Goal: Task Accomplishment & Management: Manage account settings

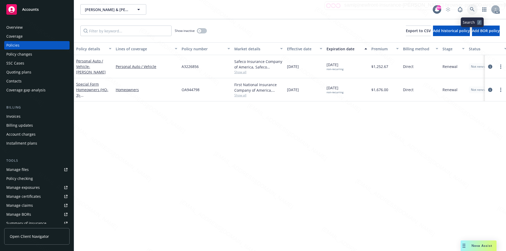
click at [471, 7] on icon at bounding box center [472, 9] width 5 height 5
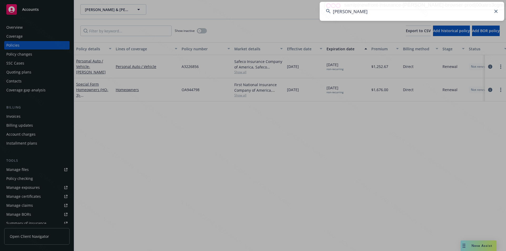
type input "[PERSON_NAME]"
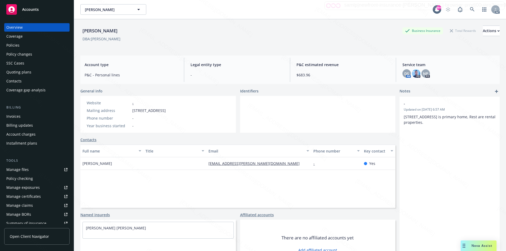
click at [116, 39] on span "DBA: Dilip Kulkarni" at bounding box center [101, 39] width 42 height 6
drag, startPoint x: 132, startPoint y: 111, endPoint x: 166, endPoint y: 109, distance: 34.3
click at [166, 109] on div "Mailing address 1382 Royal Creek Ct, Pleasanton, CA, 94566" at bounding box center [126, 111] width 83 height 6
copy span "1382 Royal Creek Ct"
click at [26, 44] on div "Policies" at bounding box center [36, 45] width 61 height 8
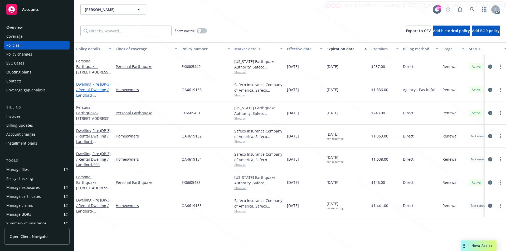
click at [100, 88] on link "Dwelling Fire (DP-3) / Rental Dwelling / Landlord - 2504 CROCKER WAY ANTIOCH, C…" at bounding box center [93, 95] width 34 height 27
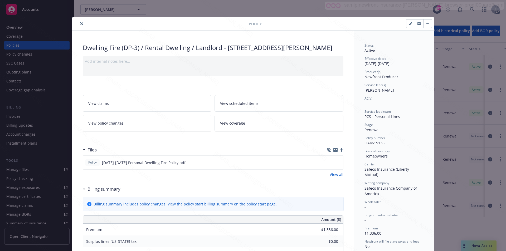
click at [331, 178] on link "View all" at bounding box center [337, 175] width 14 height 6
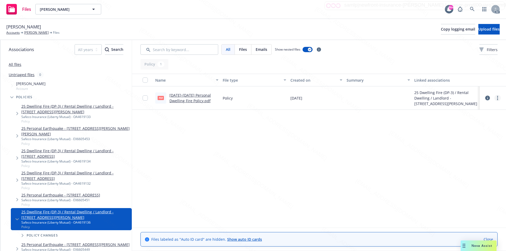
click at [497, 98] on circle "more" at bounding box center [497, 98] width 1 height 1
click at [463, 120] on link "Download" at bounding box center [474, 119] width 52 height 11
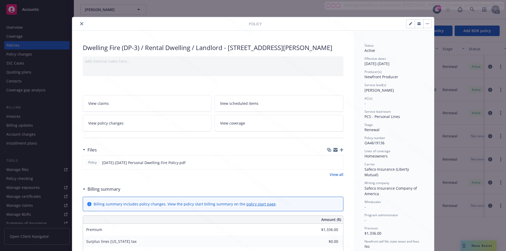
click at [429, 22] on button "button" at bounding box center [428, 24] width 8 height 8
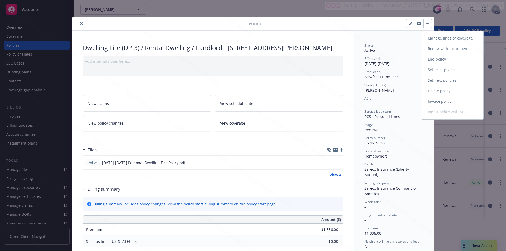
click at [428, 24] on icon "button" at bounding box center [428, 23] width 1 height 1
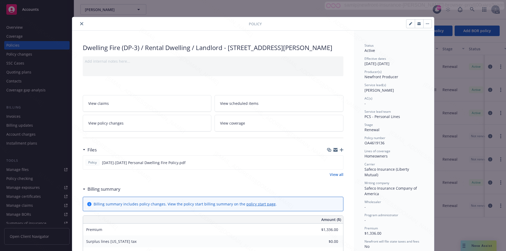
click at [425, 22] on button "button" at bounding box center [428, 24] width 8 height 8
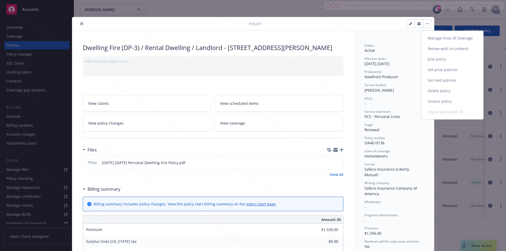
click at [439, 58] on link "End policy" at bounding box center [453, 59] width 62 height 11
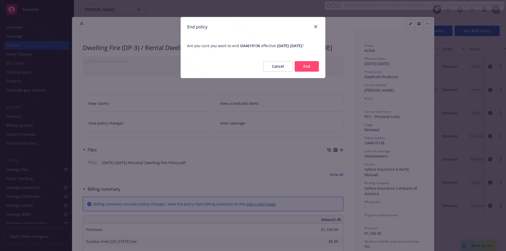
click at [303, 72] on button "End" at bounding box center [307, 66] width 24 height 11
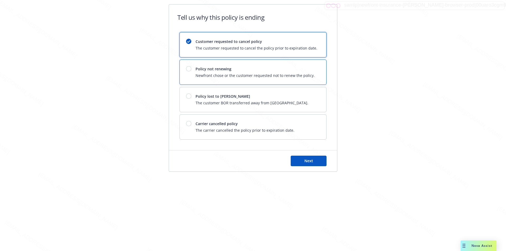
click at [303, 72] on div "Policy not renewing Newfront chose or the customer requested not to renew the p…" at bounding box center [255, 72] width 119 height 12
click at [292, 162] on button "Next" at bounding box center [309, 161] width 36 height 11
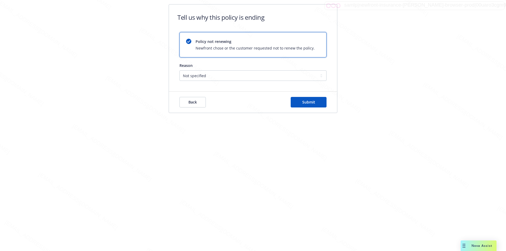
click at [313, 108] on div "Back Submit" at bounding box center [253, 102] width 168 height 21
click at [314, 105] on button "Submit" at bounding box center [309, 102] width 36 height 11
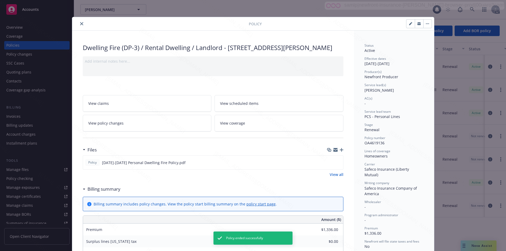
scroll to position [16, 0]
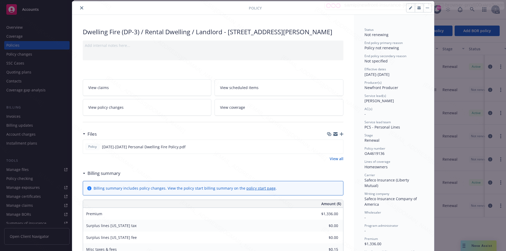
click at [80, 7] on icon "close" at bounding box center [81, 7] width 3 height 3
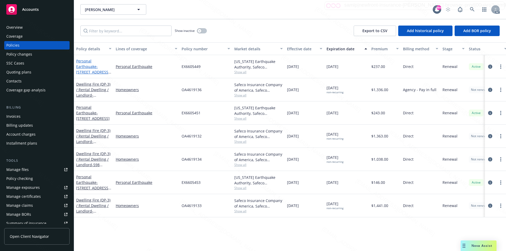
click at [94, 65] on link "Personal Earthquake - 2504 CROCKER WAY ANTIOCH, CA 94531-8038" at bounding box center [92, 70] width 33 height 22
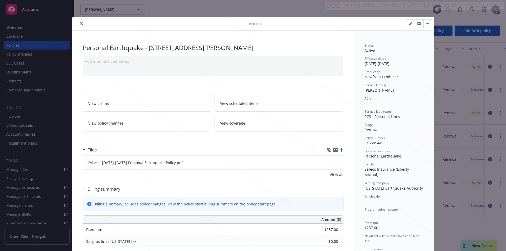
click at [331, 176] on link "View all" at bounding box center [337, 175] width 14 height 6
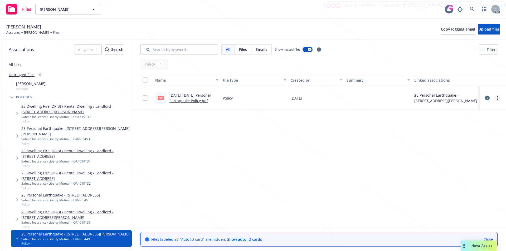
click at [499, 98] on link "more" at bounding box center [498, 98] width 6 height 6
click at [460, 118] on link "Download" at bounding box center [474, 119] width 52 height 11
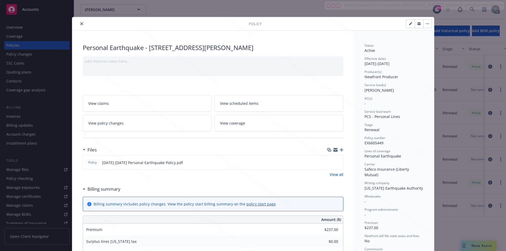
click at [80, 24] on icon "close" at bounding box center [81, 23] width 3 height 3
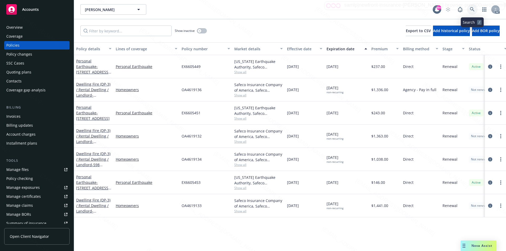
click at [472, 7] on link at bounding box center [472, 9] width 11 height 11
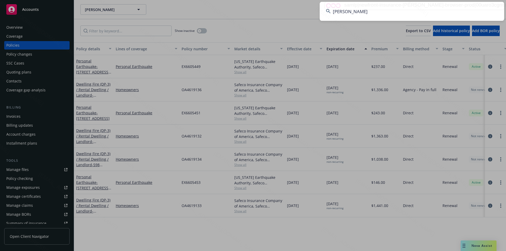
type input "[PERSON_NAME]"
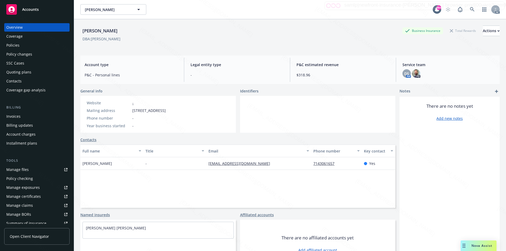
drag, startPoint x: 131, startPoint y: 111, endPoint x: 166, endPoint y: 111, distance: 35.1
click at [166, 111] on div "Mailing address [STREET_ADDRESS]" at bounding box center [126, 111] width 83 height 6
copy div "[STREET_ADDRESS]"
click at [16, 47] on div "Policies" at bounding box center [12, 45] width 13 height 8
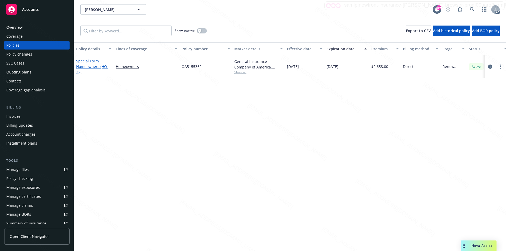
click at [87, 69] on link "Special Form Homeowners (HO-3) - [STREET_ADDRESS]" at bounding box center [92, 70] width 33 height 22
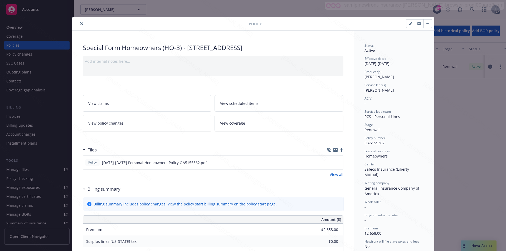
click at [336, 175] on link "View all" at bounding box center [337, 175] width 14 height 6
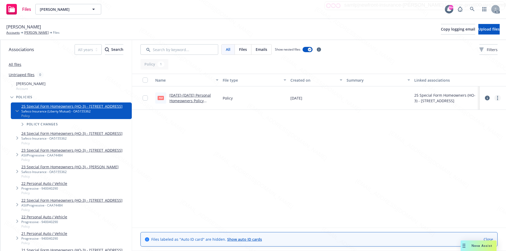
click at [499, 98] on link "more" at bounding box center [498, 98] width 6 height 6
click at [471, 121] on link "Download" at bounding box center [474, 119] width 52 height 11
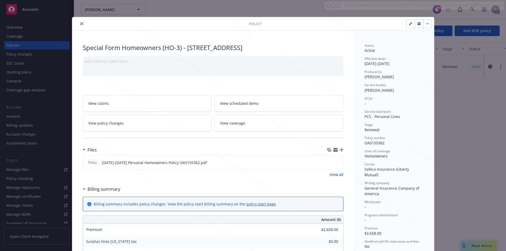
click at [428, 24] on icon "button" at bounding box center [428, 23] width 1 height 1
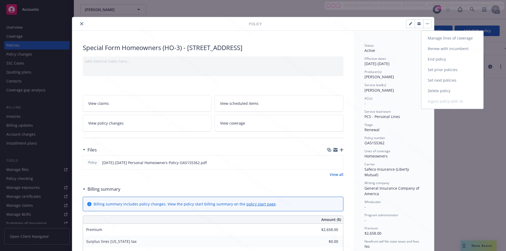
click at [437, 59] on link "End policy" at bounding box center [453, 59] width 62 height 11
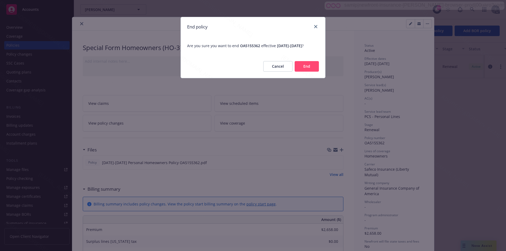
click at [300, 71] on button "End" at bounding box center [307, 66] width 24 height 11
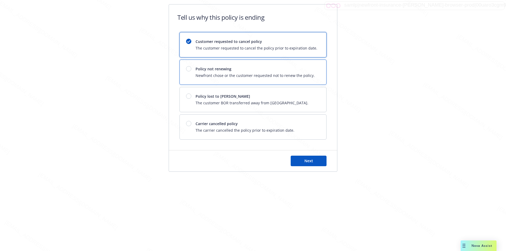
click at [300, 71] on span "Policy not renewing" at bounding box center [255, 69] width 119 height 6
click at [305, 161] on span "Next" at bounding box center [309, 161] width 9 height 5
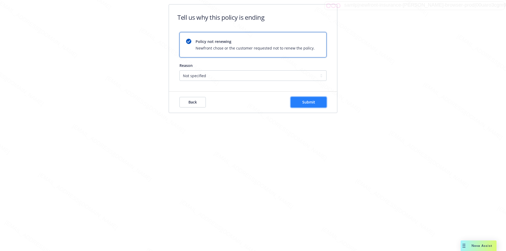
click at [306, 105] on button "Submit" at bounding box center [309, 102] width 36 height 11
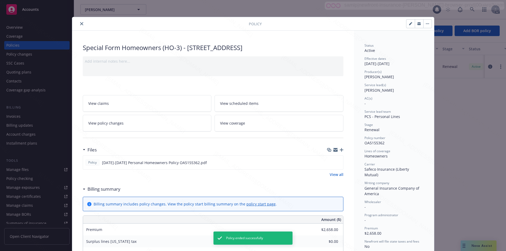
scroll to position [16, 0]
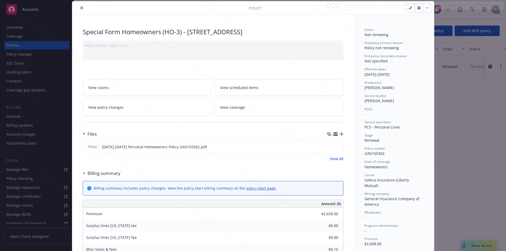
click at [79, 12] on div "Policy" at bounding box center [253, 7] width 362 height 13
click at [80, 9] on icon "close" at bounding box center [81, 7] width 3 height 3
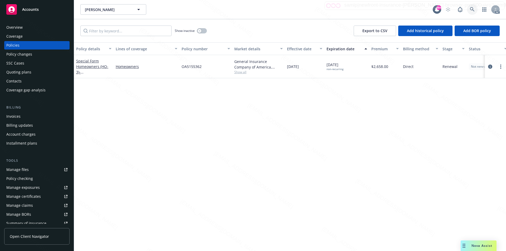
click at [472, 8] on icon at bounding box center [472, 9] width 5 height 5
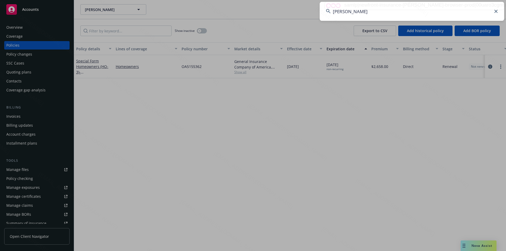
type input "[PERSON_NAME]"
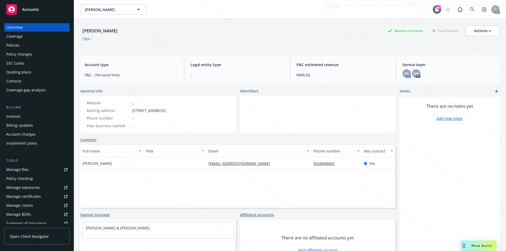
click at [15, 46] on div "Policies" at bounding box center [12, 45] width 13 height 8
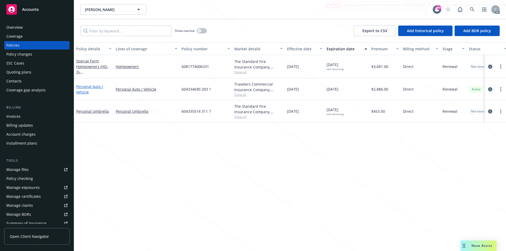
click at [95, 88] on link "Personal Auto / Vehicle" at bounding box center [89, 89] width 27 height 11
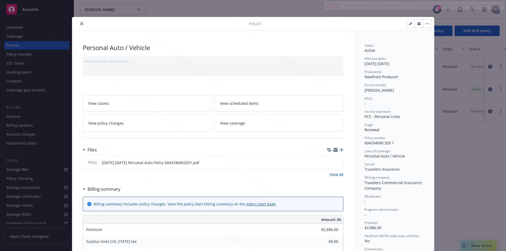
click at [336, 175] on link "View all" at bounding box center [337, 175] width 14 height 6
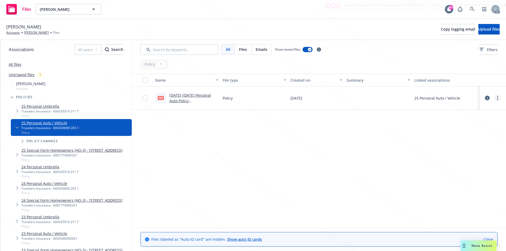
click at [499, 97] on link "more" at bounding box center [498, 98] width 6 height 6
click at [473, 118] on link "Download" at bounding box center [474, 119] width 52 height 11
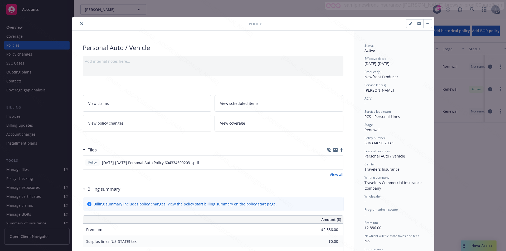
click at [426, 22] on button "button" at bounding box center [428, 24] width 8 height 8
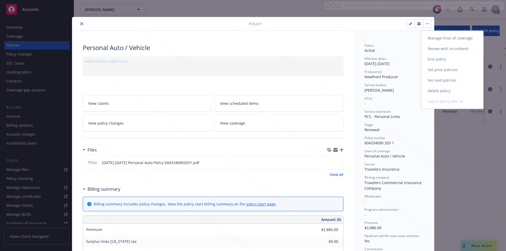
click at [435, 59] on link "End policy" at bounding box center [453, 59] width 62 height 11
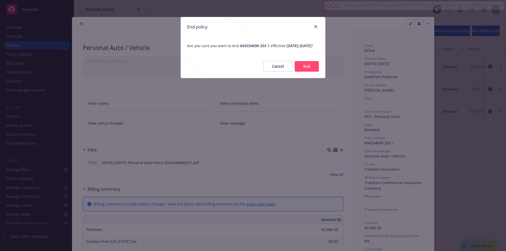
click at [303, 70] on button "End" at bounding box center [307, 66] width 24 height 11
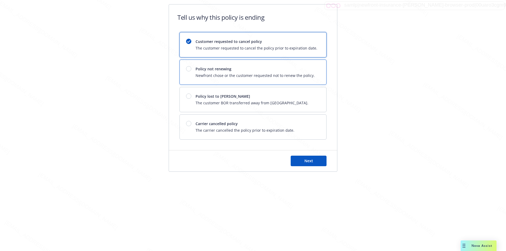
click at [303, 70] on span "Policy not renewing" at bounding box center [255, 69] width 119 height 6
click at [315, 160] on button "Next" at bounding box center [309, 161] width 36 height 11
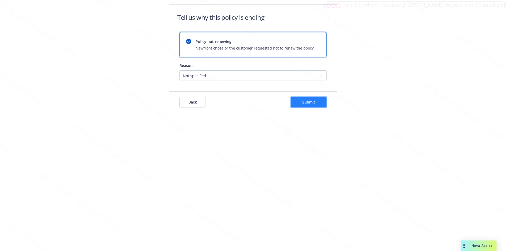
click at [310, 105] on button "Submit" at bounding box center [309, 102] width 36 height 11
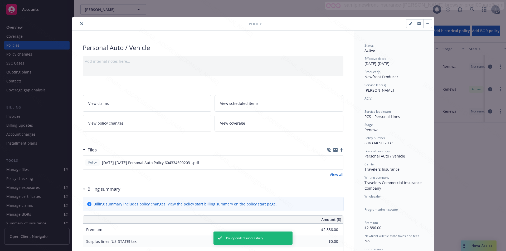
scroll to position [16, 0]
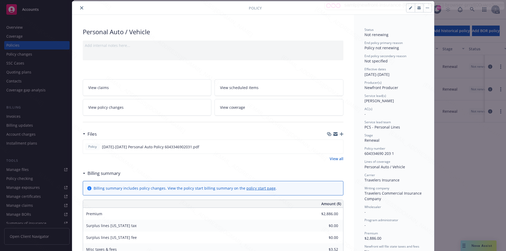
click at [80, 8] on icon "close" at bounding box center [81, 7] width 3 height 3
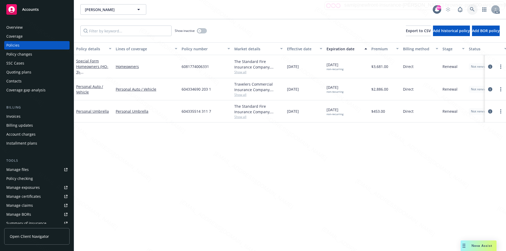
click at [472, 9] on icon at bounding box center [472, 9] width 5 height 5
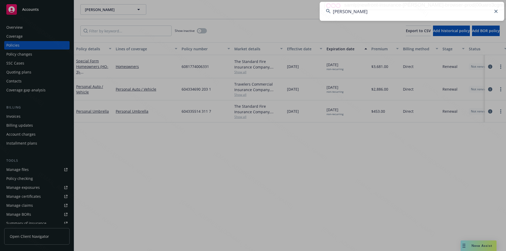
type input "[PERSON_NAME]"
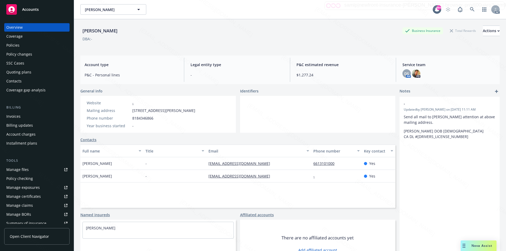
click at [19, 46] on div "Policies" at bounding box center [36, 45] width 61 height 8
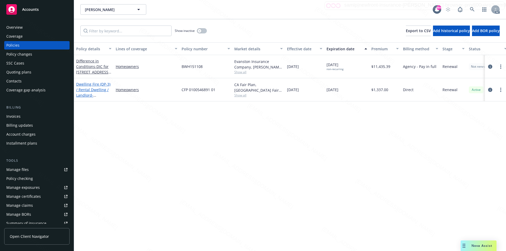
click at [88, 83] on link "Dwelling Fire (DP-3) / Rental Dwelling / Landlord - 17921 Medley Dr Encino, CA …" at bounding box center [93, 95] width 34 height 27
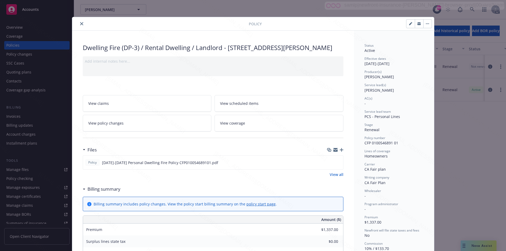
click at [151, 29] on div "Policy" at bounding box center [253, 23] width 362 height 13
click at [337, 174] on link "View all" at bounding box center [337, 175] width 14 height 6
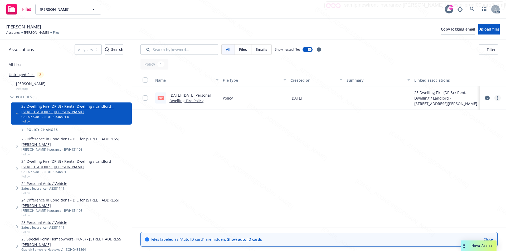
click at [496, 98] on link "more" at bounding box center [498, 98] width 6 height 6
click at [471, 118] on link "Download" at bounding box center [474, 119] width 52 height 11
